Goal: Task Accomplishment & Management: Manage account settings

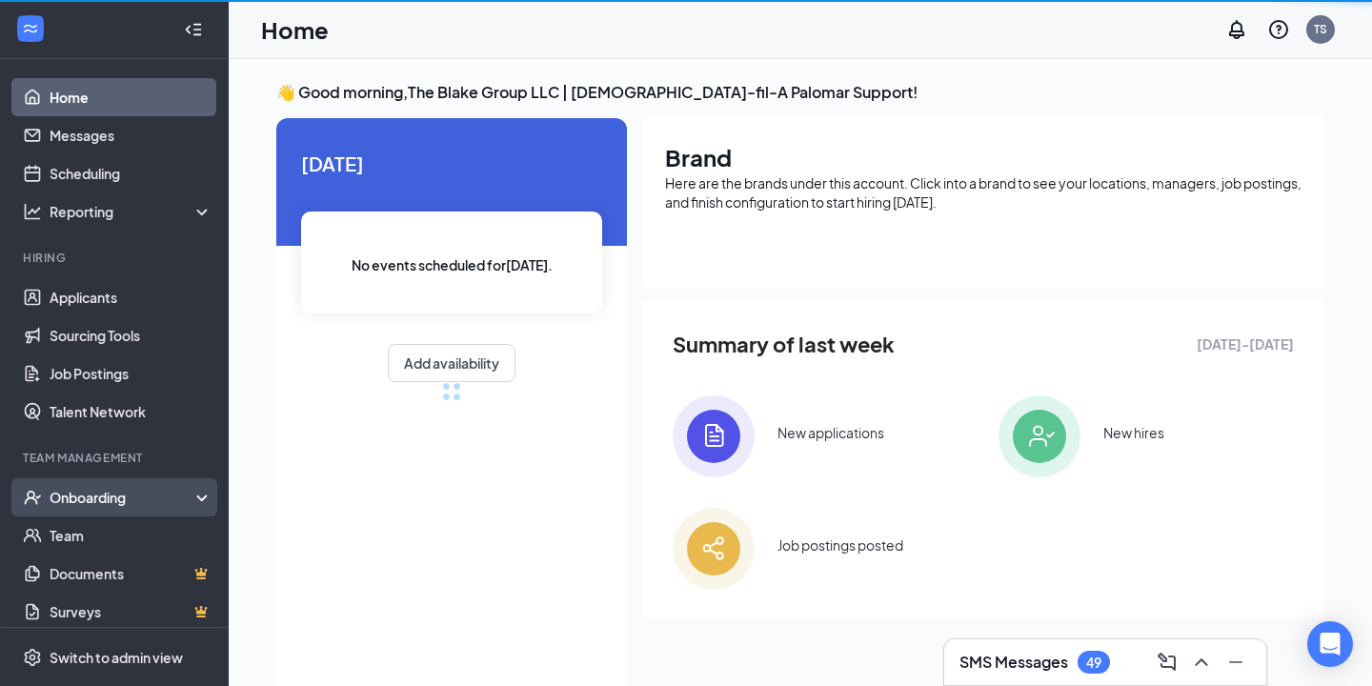
click at [110, 512] on div "Onboarding" at bounding box center [114, 497] width 229 height 38
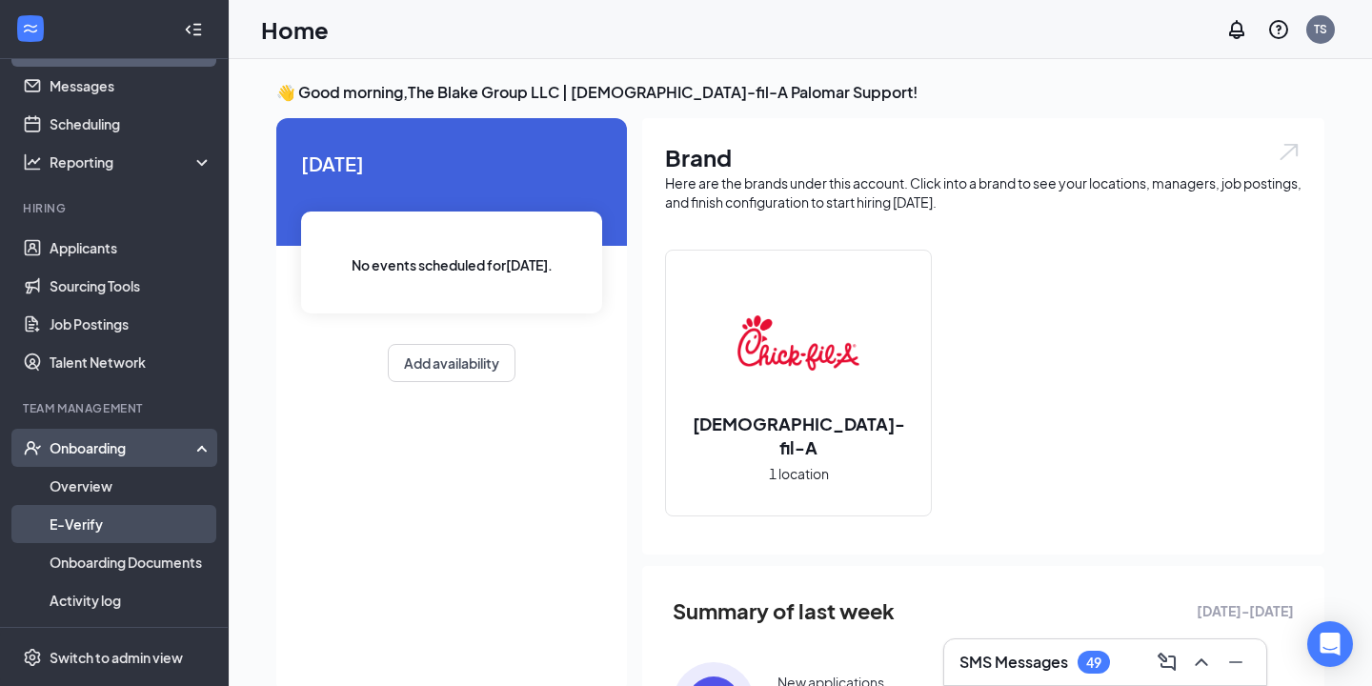
scroll to position [75, 0]
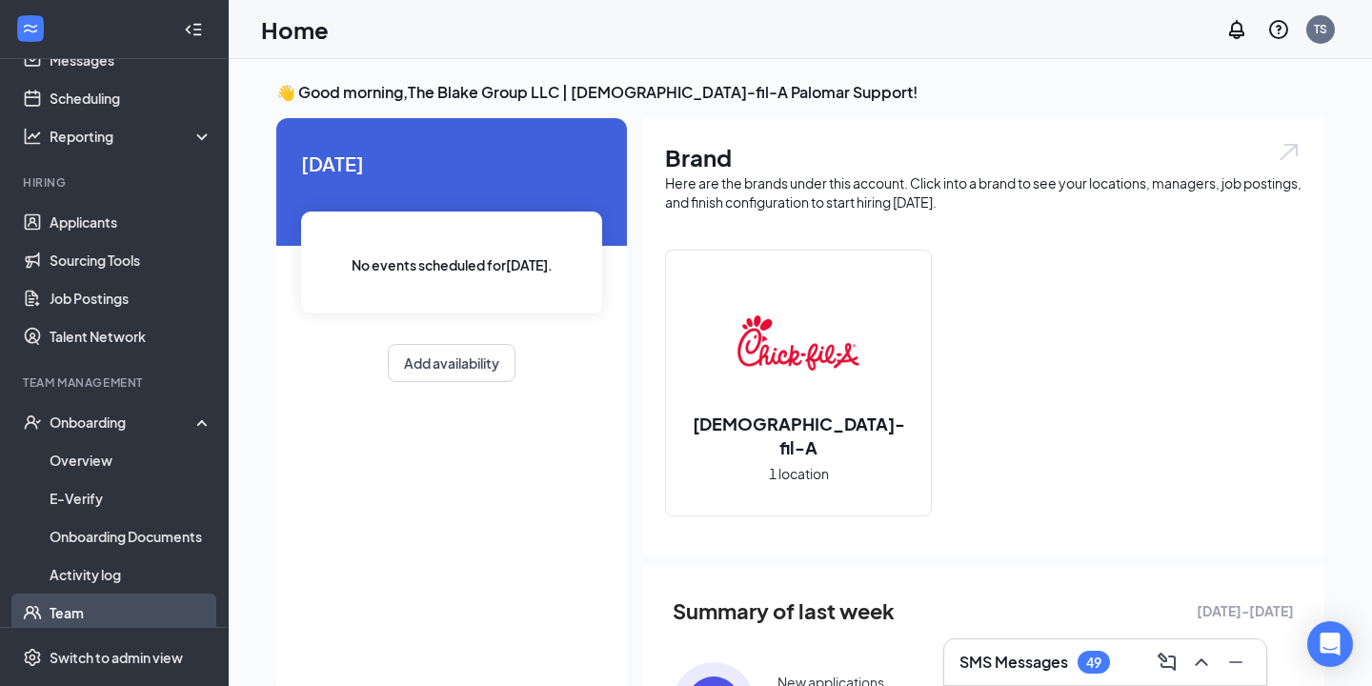
click at [104, 610] on link "Team" at bounding box center [131, 612] width 163 height 38
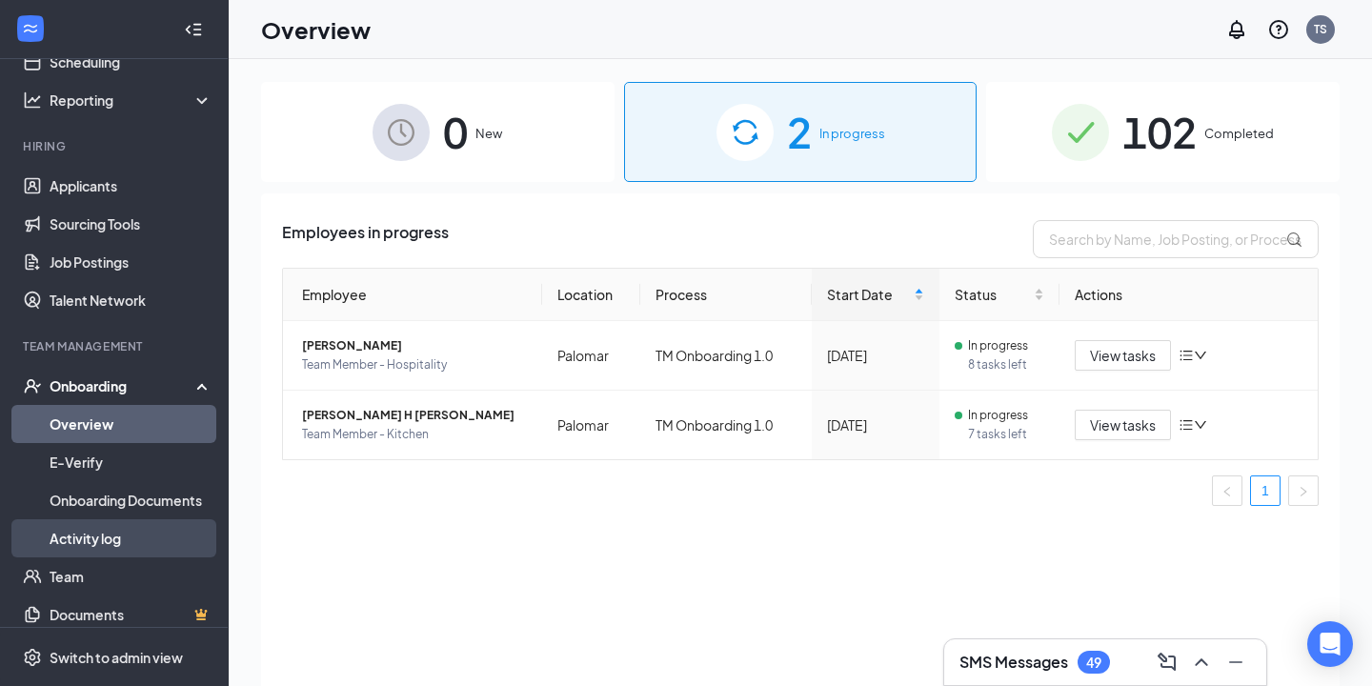
scroll to position [115, 0]
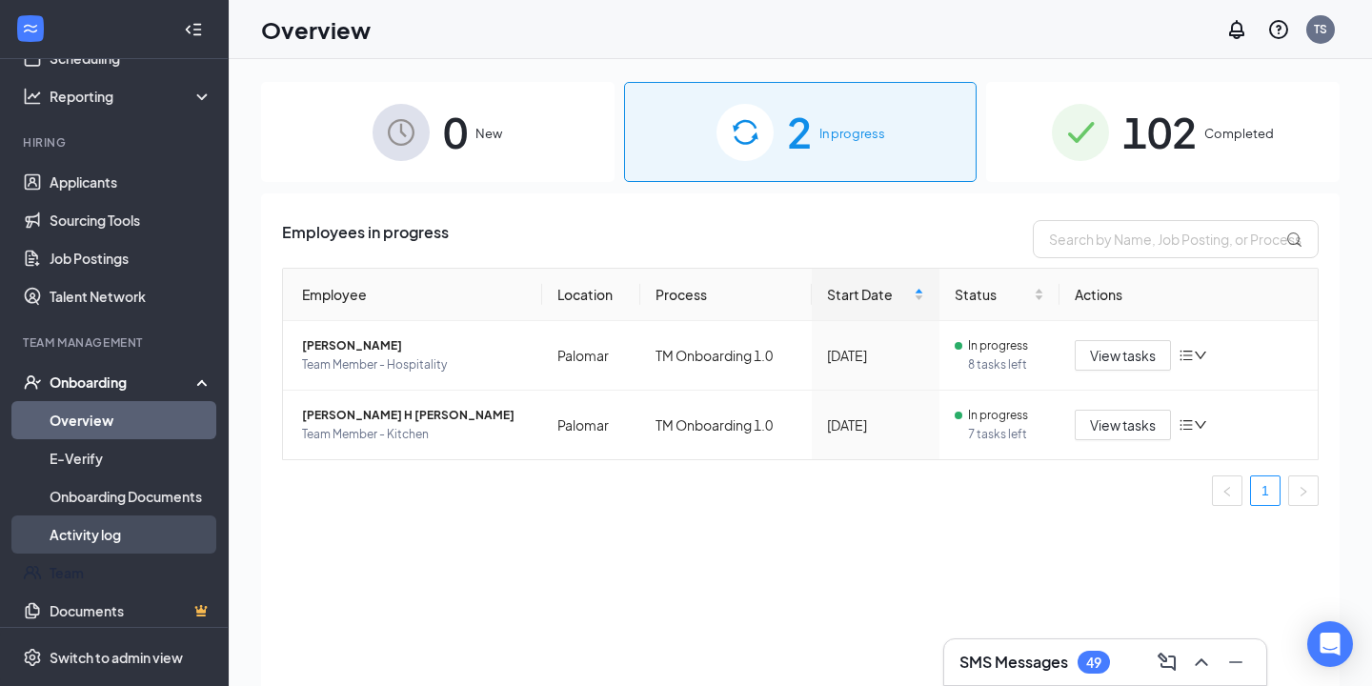
click at [110, 588] on link "Team" at bounding box center [131, 572] width 163 height 38
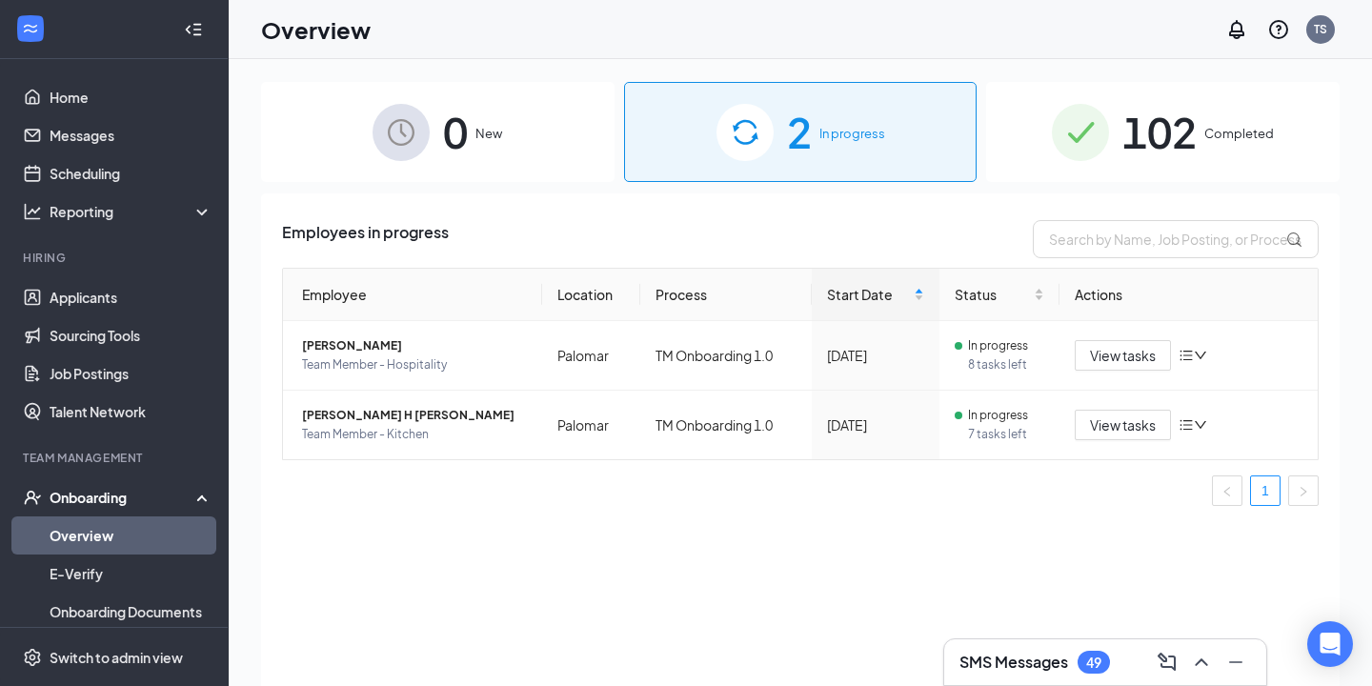
click at [1137, 122] on span "102" at bounding box center [1159, 132] width 74 height 66
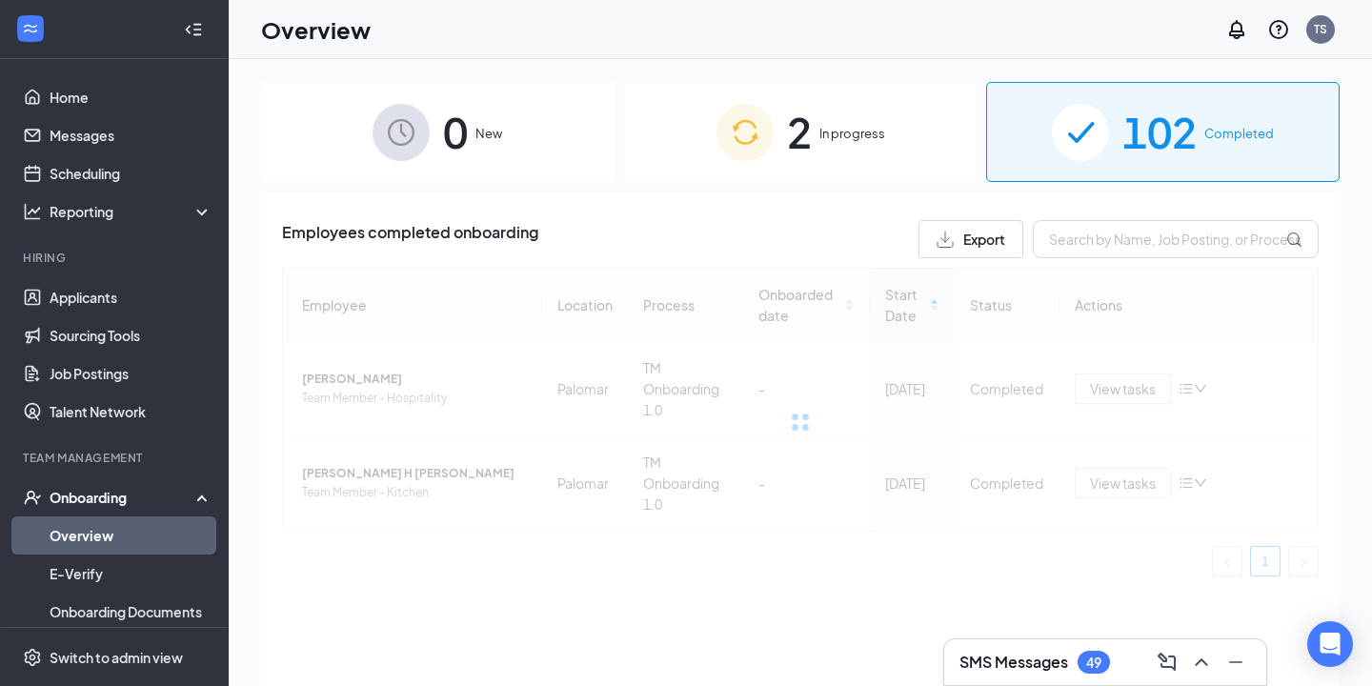
click at [1128, 213] on div "Employees completed onboarding Export Employee Location Process Onboarded date …" at bounding box center [800, 463] width 1078 height 540
click at [1128, 267] on div "Employees completed onboarding Export Employee Location Process Onboarded date …" at bounding box center [800, 405] width 1036 height 371
click at [1128, 243] on input "text" at bounding box center [1175, 239] width 286 height 38
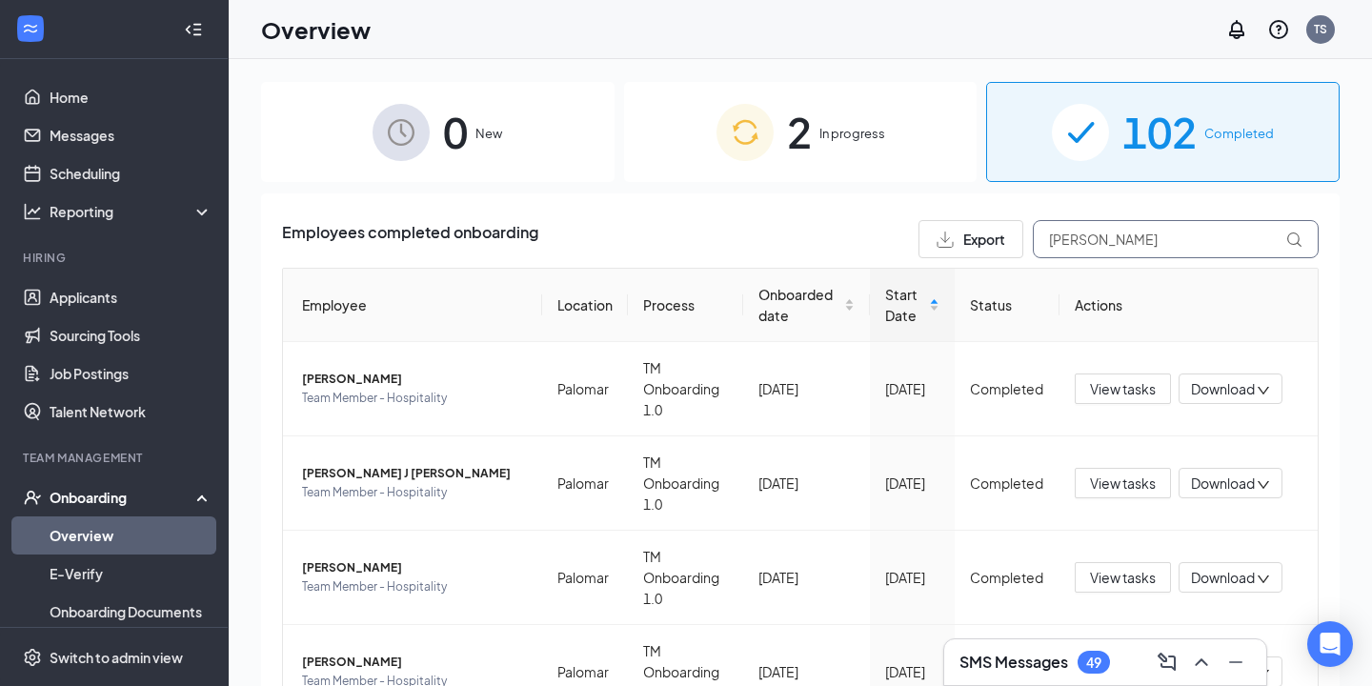
type input "cody"
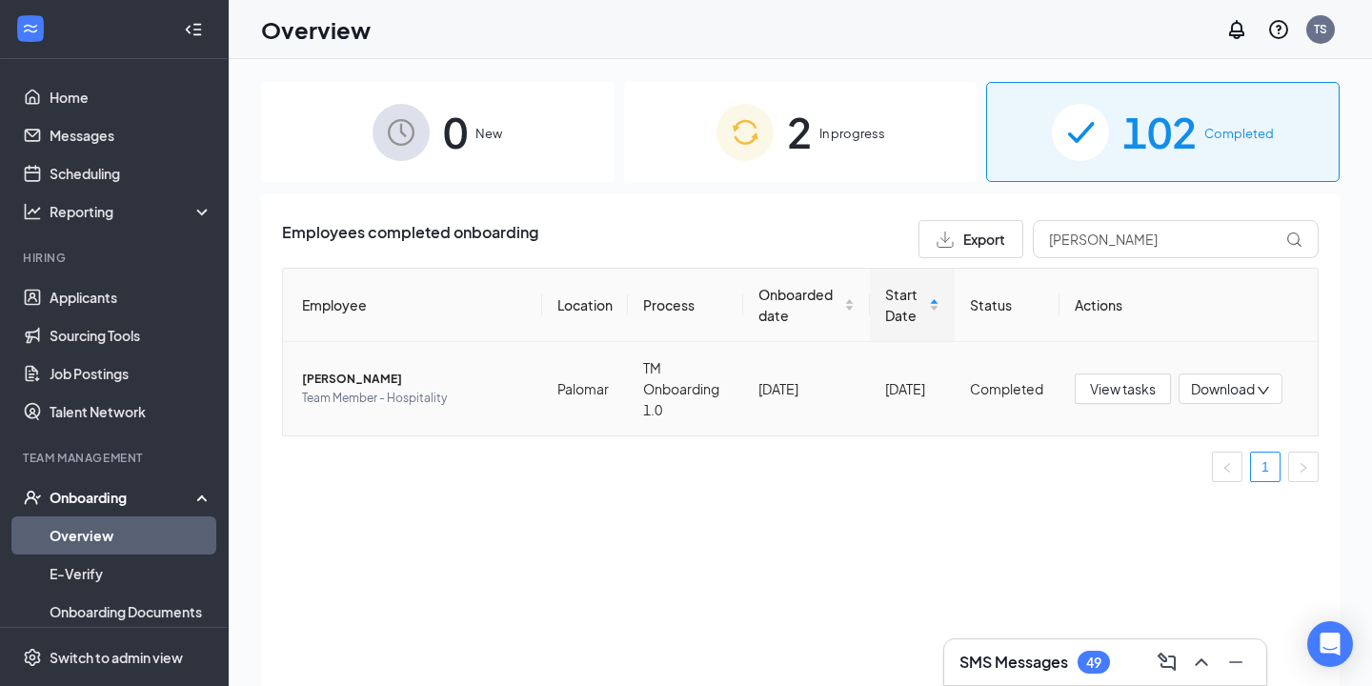
click at [348, 389] on span "Team Member - Hospitality" at bounding box center [414, 398] width 225 height 19
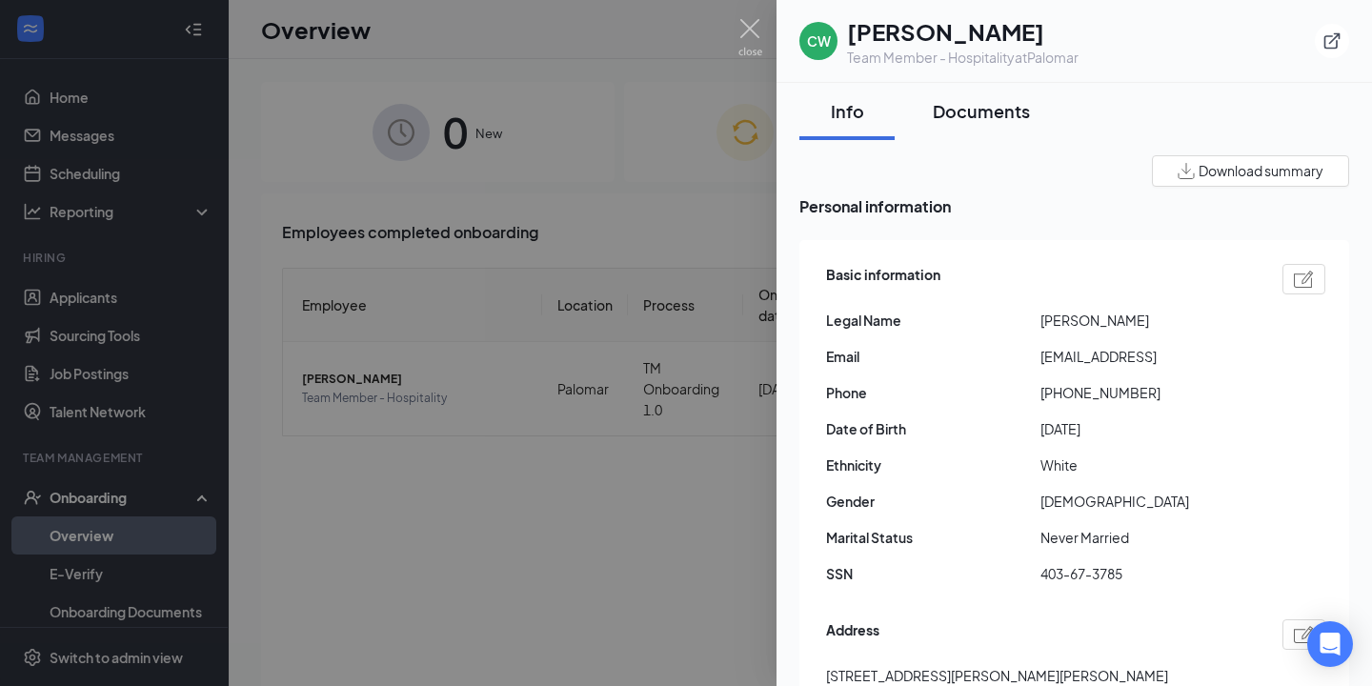
click at [1025, 96] on button "Documents" at bounding box center [980, 111] width 135 height 57
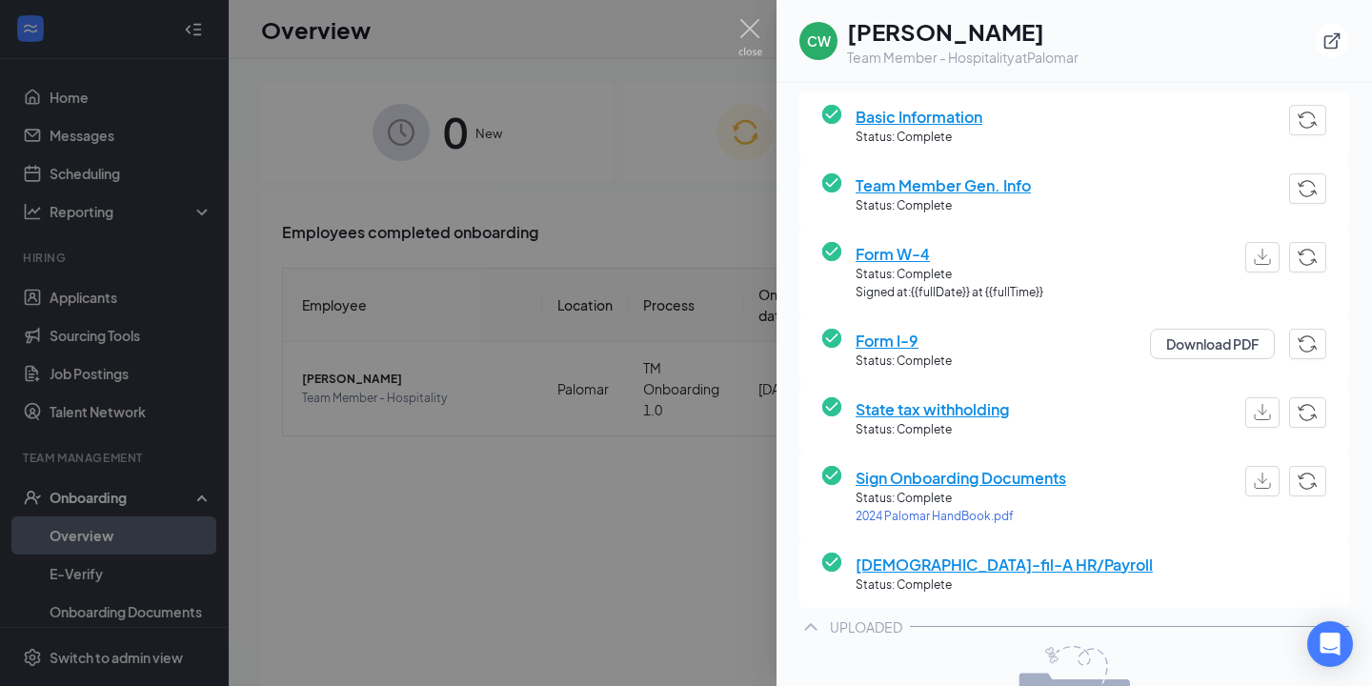
scroll to position [170, 0]
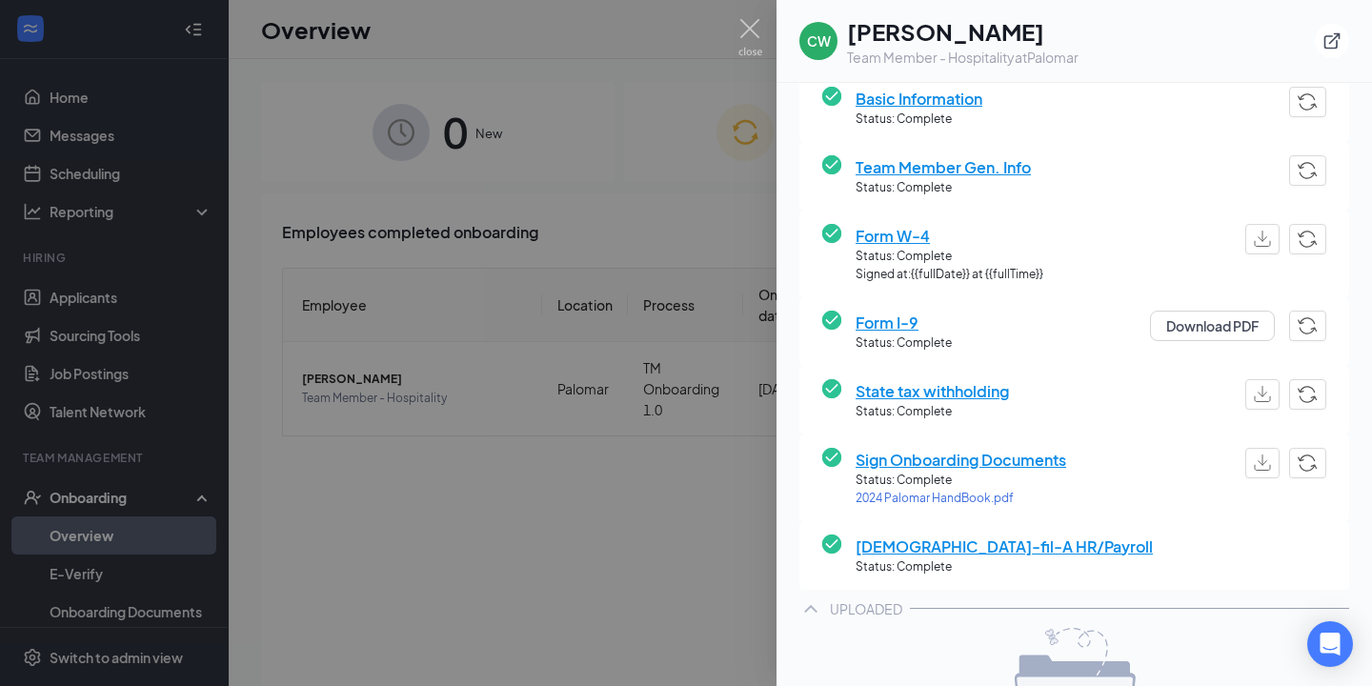
click at [883, 239] on span "Form W-4" at bounding box center [949, 236] width 188 height 24
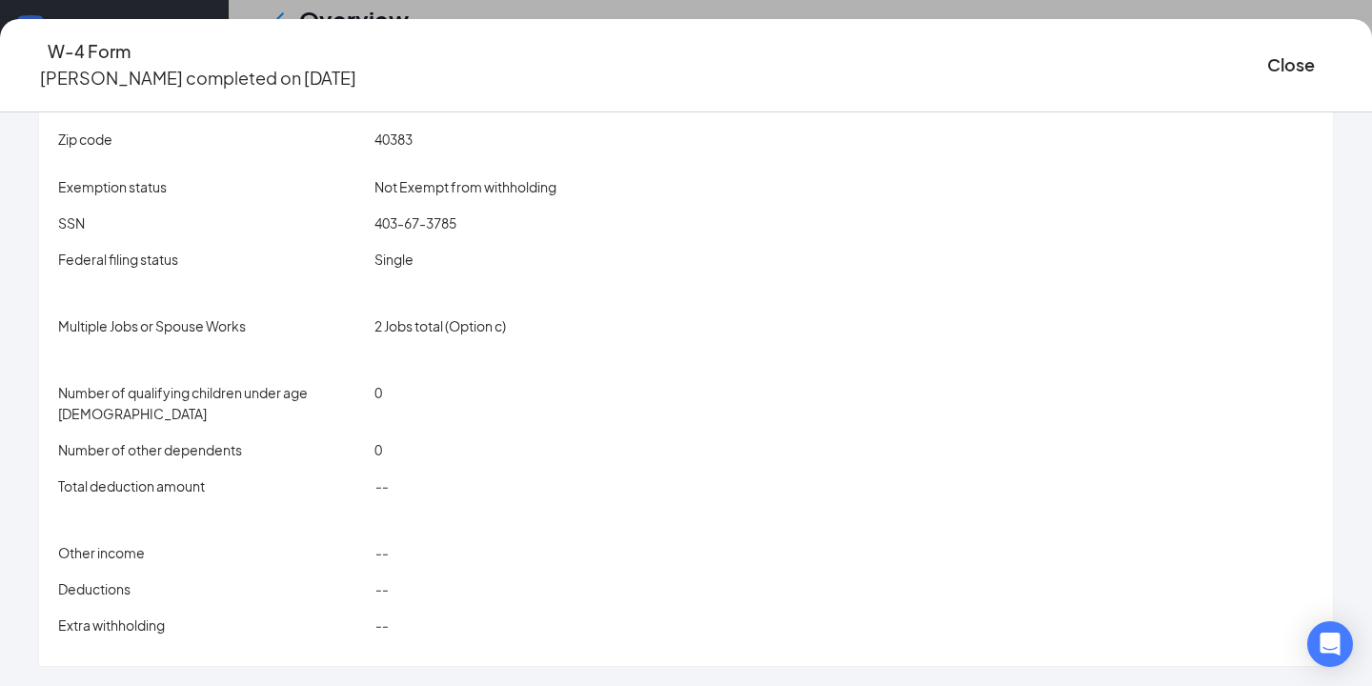
scroll to position [750, 0]
click at [1336, 74] on icon "Ellipses" at bounding box center [1344, 76] width 17 height 4
click at [1267, 67] on button "Close" at bounding box center [1291, 64] width 48 height 27
